Goal: Task Accomplishment & Management: Use online tool/utility

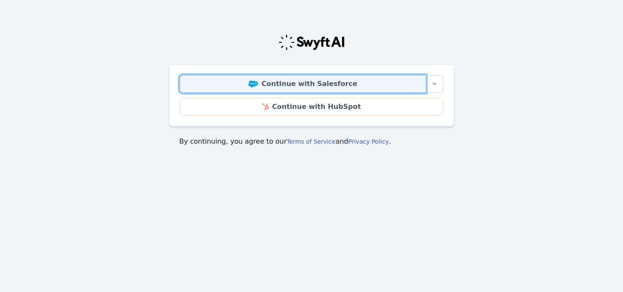
click at [371, 84] on link "Continue with Salesforce" at bounding box center [303, 84] width 246 height 18
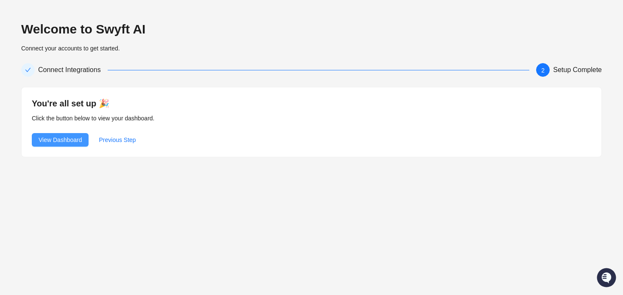
click at [58, 141] on span "View Dashboard" at bounding box center [60, 139] width 43 height 9
